Goal: Find specific page/section: Find specific page/section

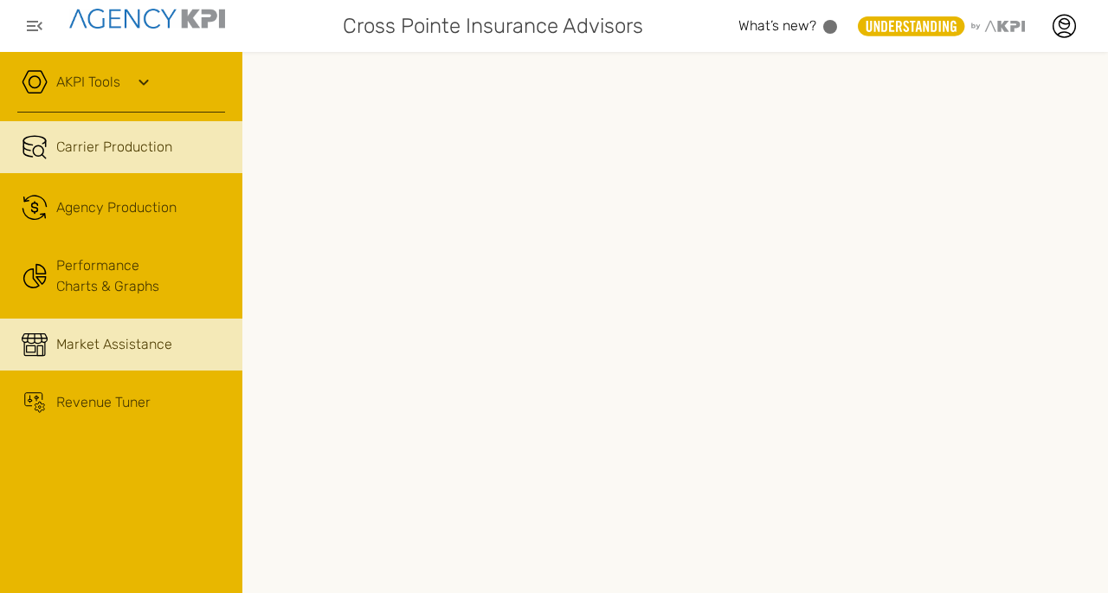
click at [106, 338] on span "Market Assistance" at bounding box center [114, 344] width 116 height 21
